Goal: Check status: Check status

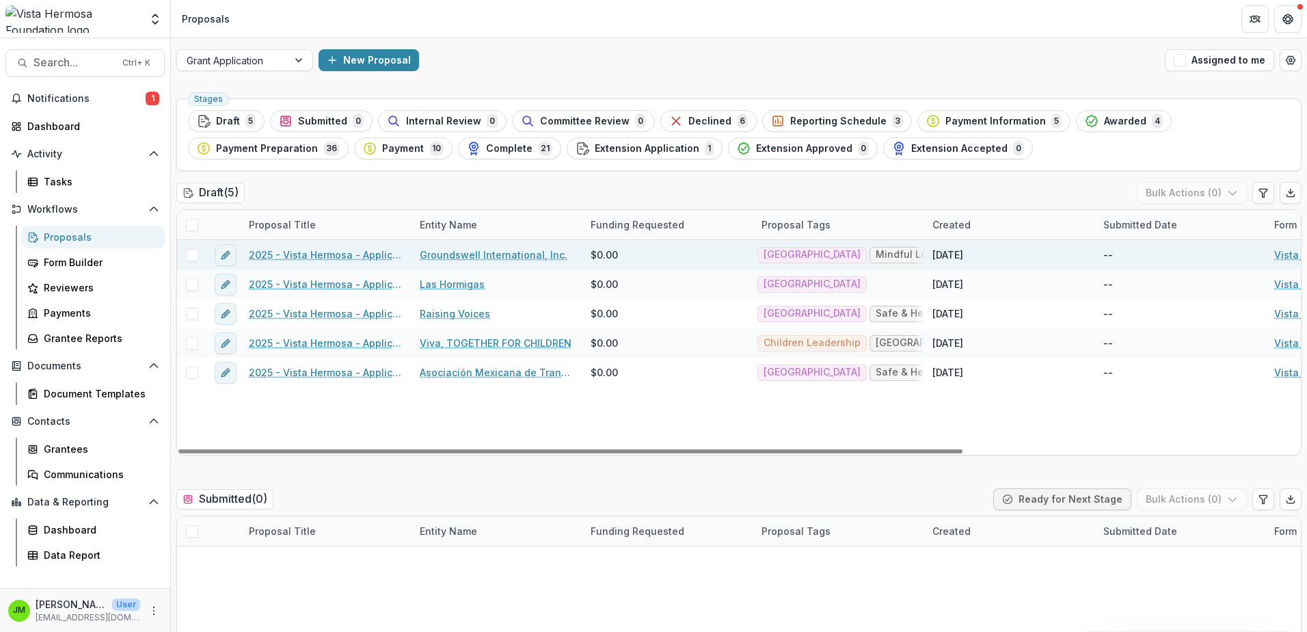
click at [352, 251] on link "2025 - Vista Hermosa - Application" at bounding box center [326, 254] width 154 height 14
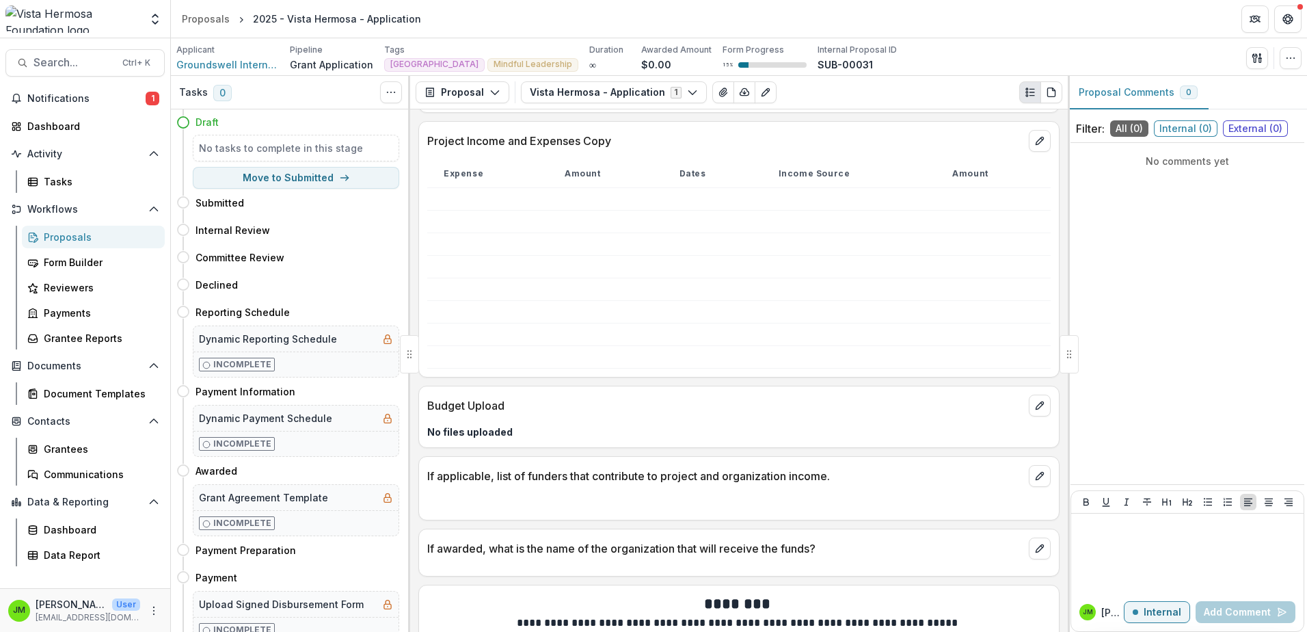
scroll to position [3213, 0]
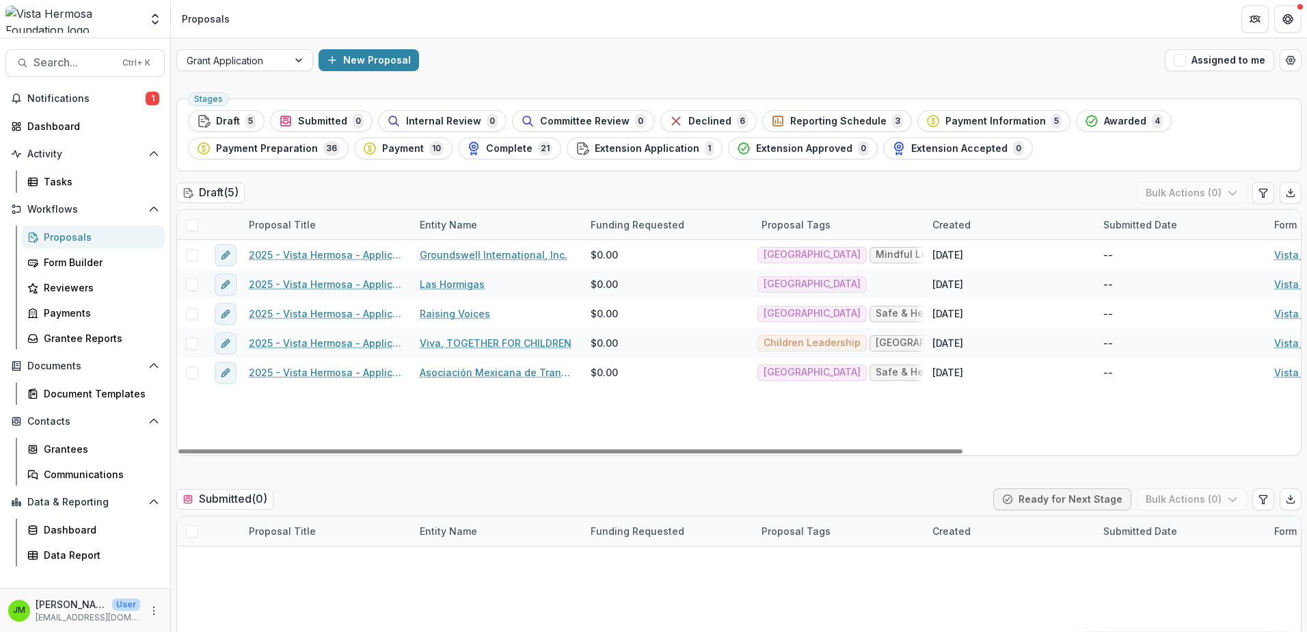
drag, startPoint x: 567, startPoint y: 450, endPoint x: 542, endPoint y: 456, distance: 25.9
click at [543, 453] on div at bounding box center [570, 451] width 784 height 4
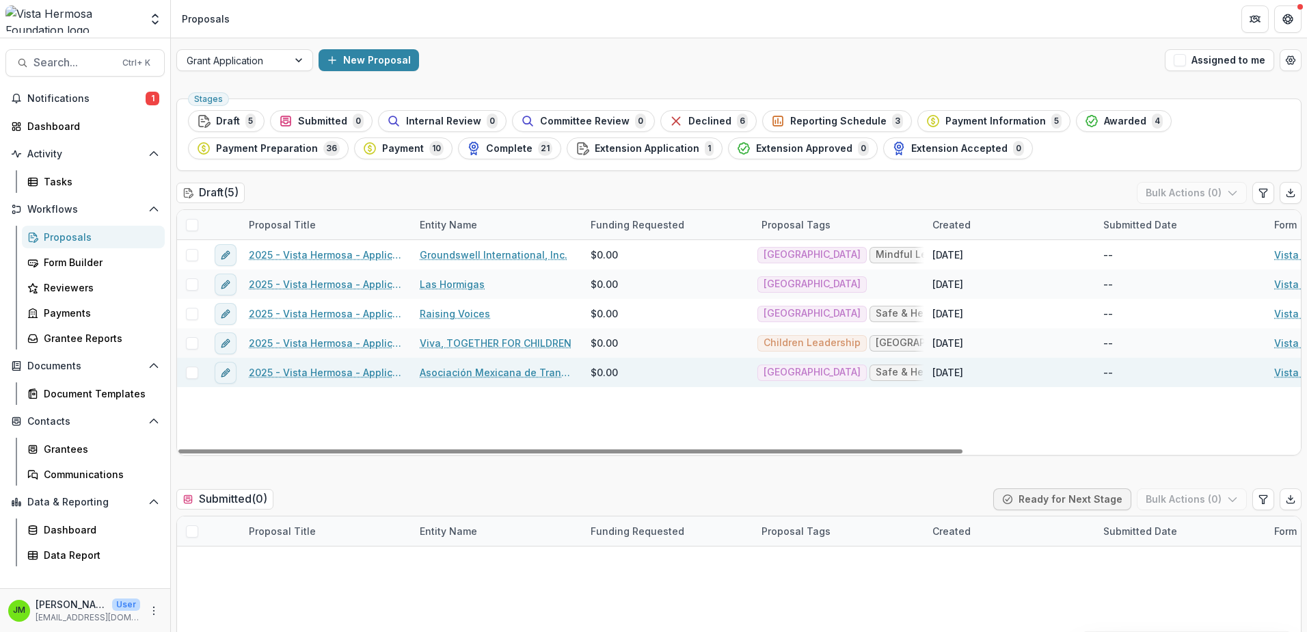
click at [343, 370] on link "2025 - Vista Hermosa - Application" at bounding box center [326, 372] width 154 height 14
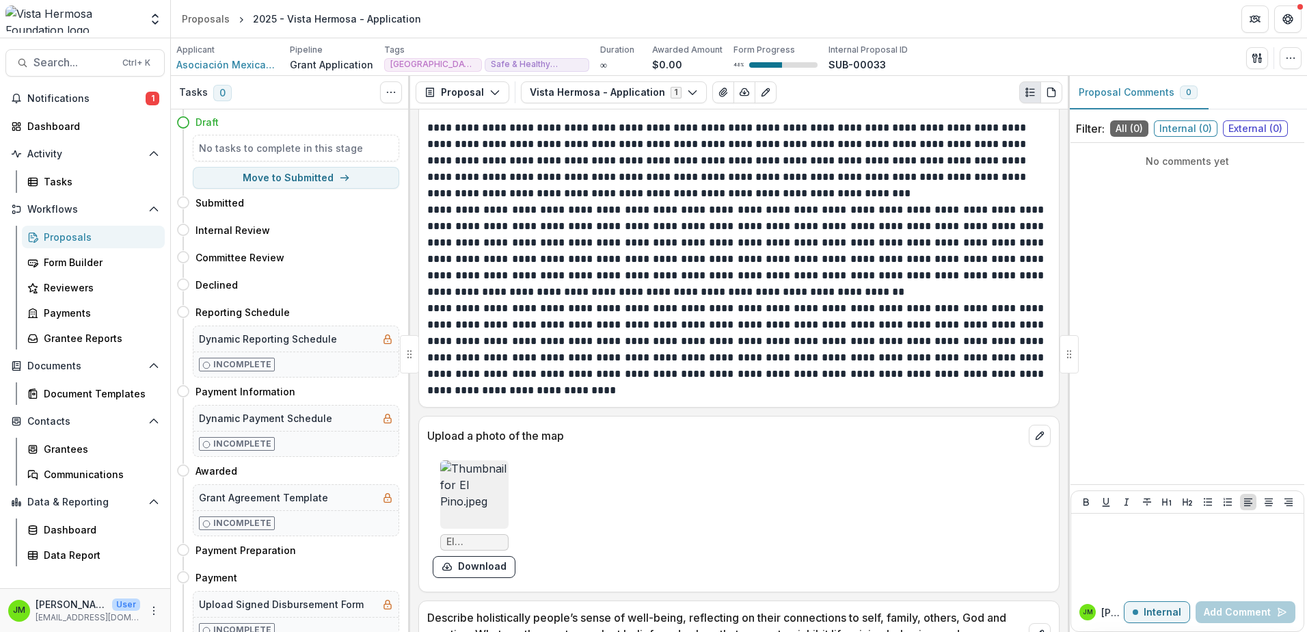
scroll to position [2119, 0]
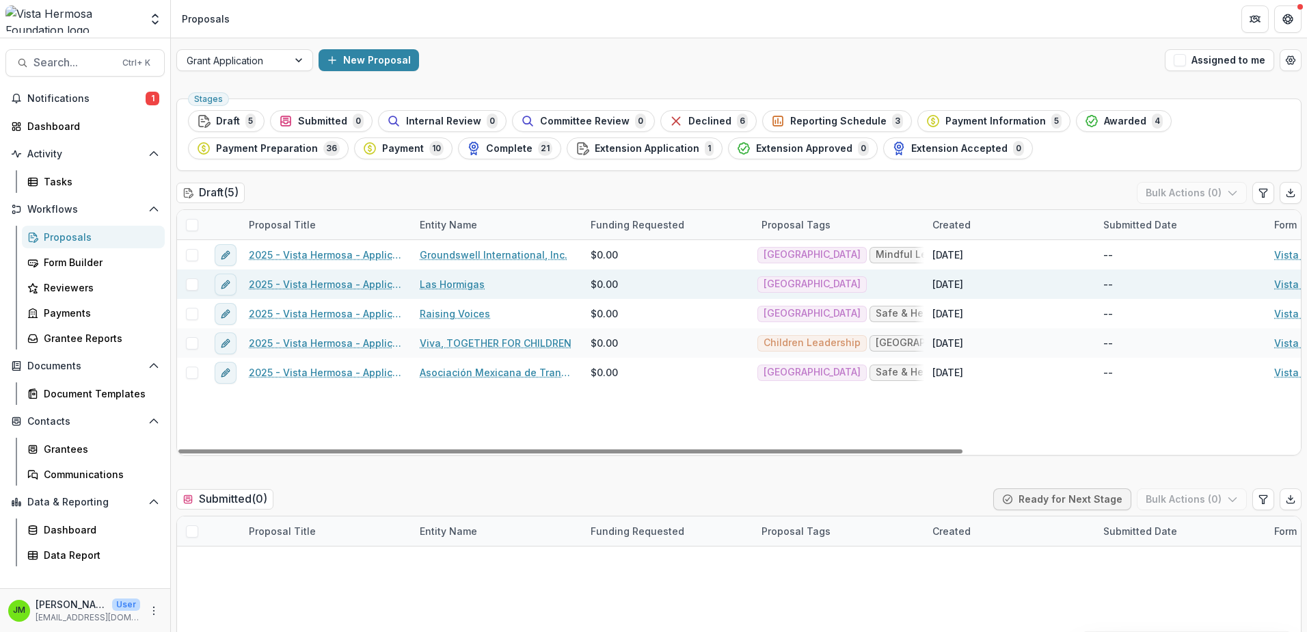
click at [469, 283] on link "Las Hormigas" at bounding box center [452, 284] width 65 height 14
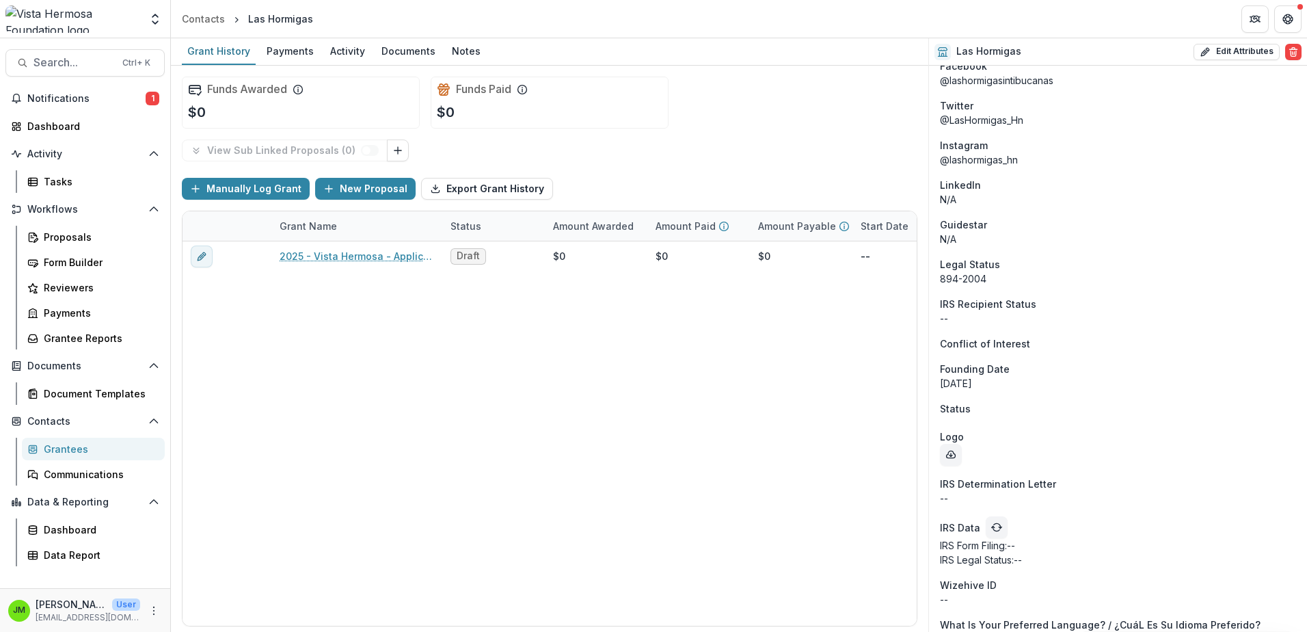
scroll to position [1367, 0]
